Goal: Task Accomplishment & Management: Manage account settings

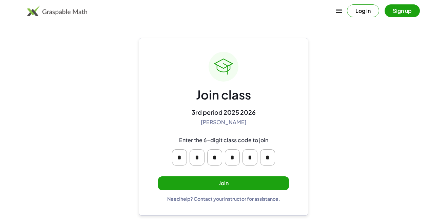
click at [219, 167] on div "* * * * * *" at bounding box center [223, 158] width 108 height 22
click at [181, 158] on input "*" at bounding box center [179, 157] width 15 height 16
click at [236, 181] on button "Join" at bounding box center [223, 184] width 131 height 14
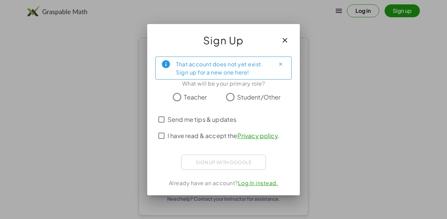
click at [247, 98] on span "Student/Other" at bounding box center [259, 97] width 44 height 9
click at [194, 122] on span "Send me tips & updates" at bounding box center [201, 119] width 69 height 9
click at [210, 136] on span "I have read & accept the Privacy policy ." at bounding box center [223, 135] width 112 height 9
click at [219, 124] on label "Send me tips & updates" at bounding box center [201, 119] width 69 height 16
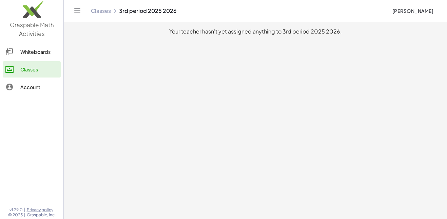
click at [43, 47] on link "Whiteboards" at bounding box center [32, 52] width 58 height 16
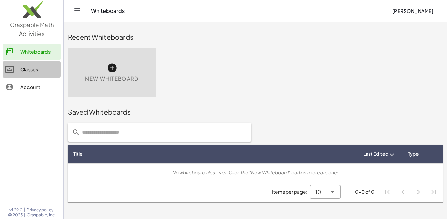
click at [50, 72] on div "Classes" at bounding box center [39, 69] width 38 height 8
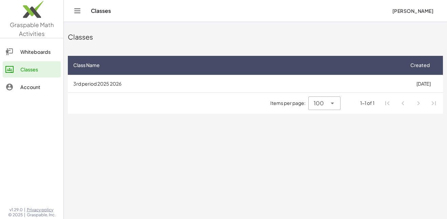
click at [83, 85] on td "3rd period 2025 2026" at bounding box center [236, 84] width 336 height 18
